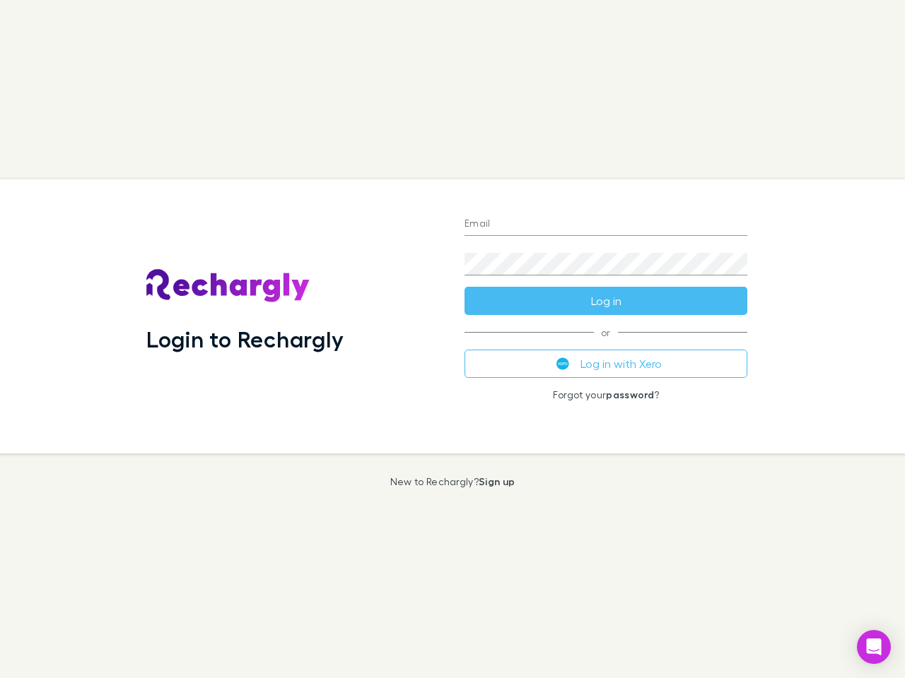
click at [452, 339] on div "Login to Rechargly" at bounding box center [294, 317] width 318 height 274
click at [606, 225] on input "Email" at bounding box center [605, 224] width 283 height 23
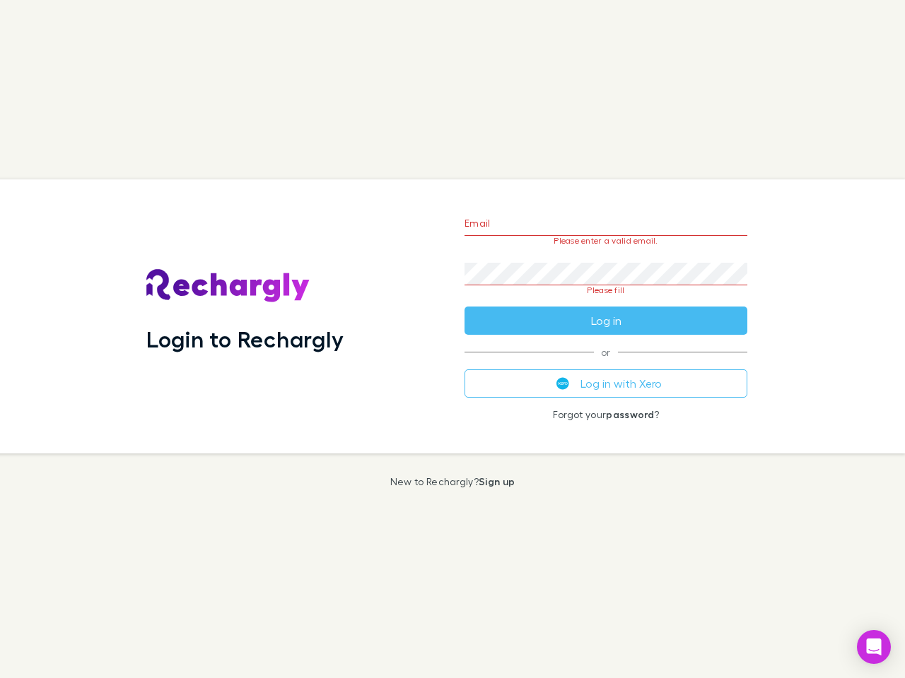
click at [606, 301] on form "Email Please enter a valid email. Password Please fill Log in" at bounding box center [605, 268] width 283 height 133
click at [606, 364] on div "Email Please enter a valid email. Password Please fill Log in or Log in with Xe…" at bounding box center [605, 317] width 305 height 274
click at [874, 647] on icon "Open Intercom Messenger" at bounding box center [873, 647] width 15 height 17
